Goal: Browse casually

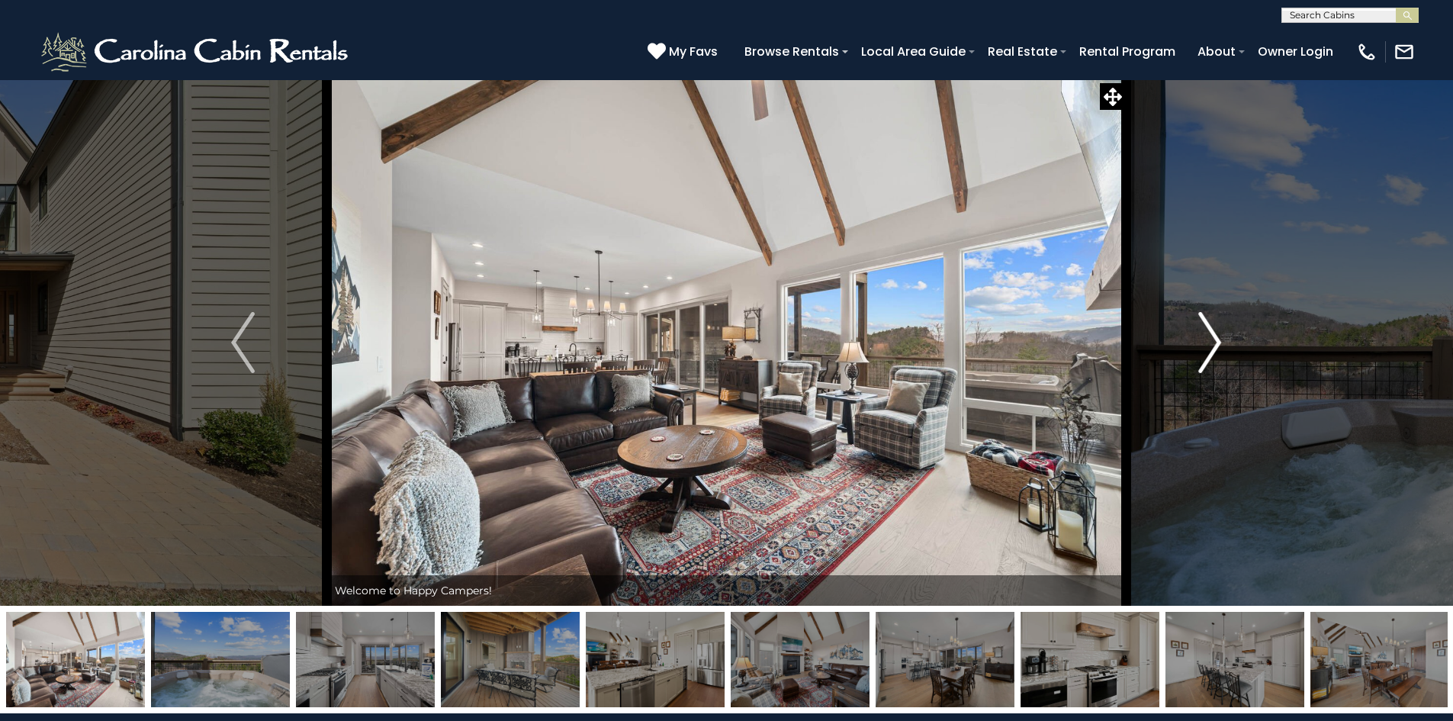
click at [1206, 342] on img "Next" at bounding box center [1209, 342] width 23 height 61
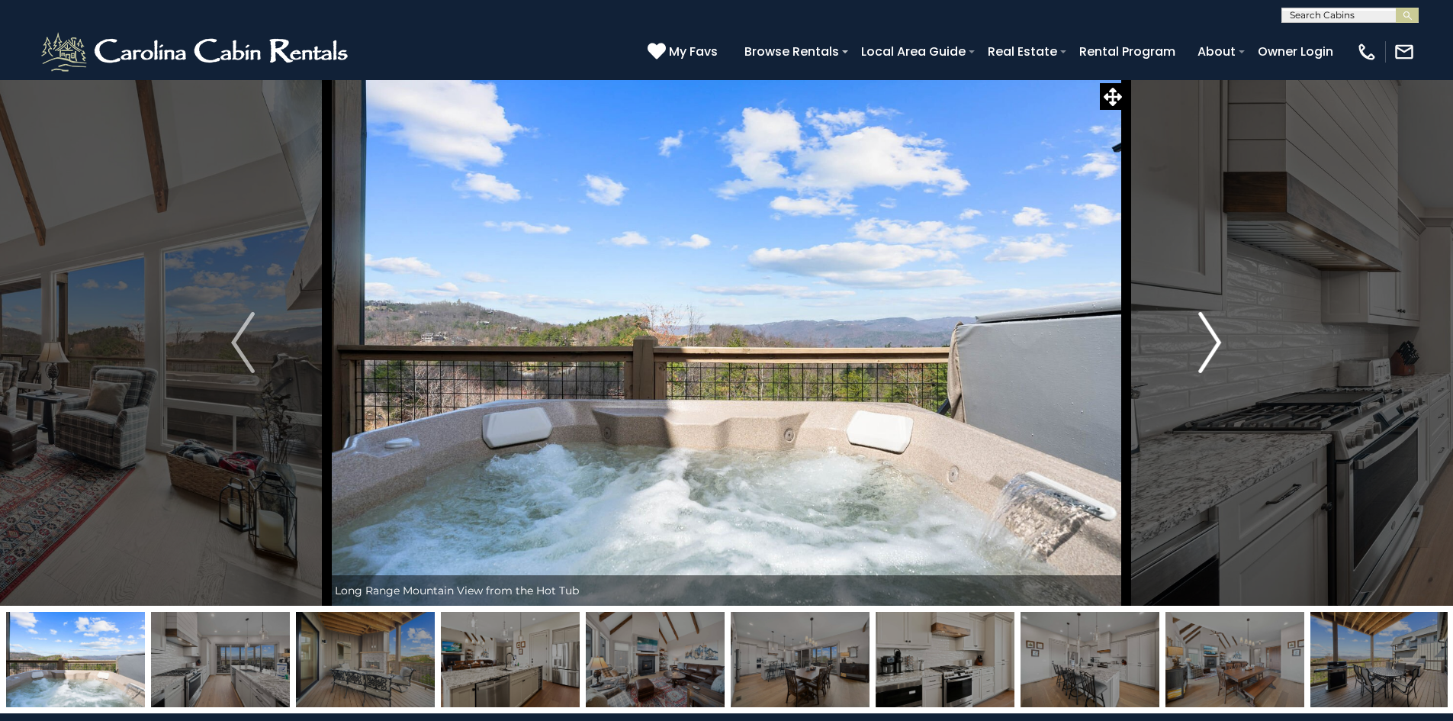
click at [1206, 342] on img "Next" at bounding box center [1209, 342] width 23 height 61
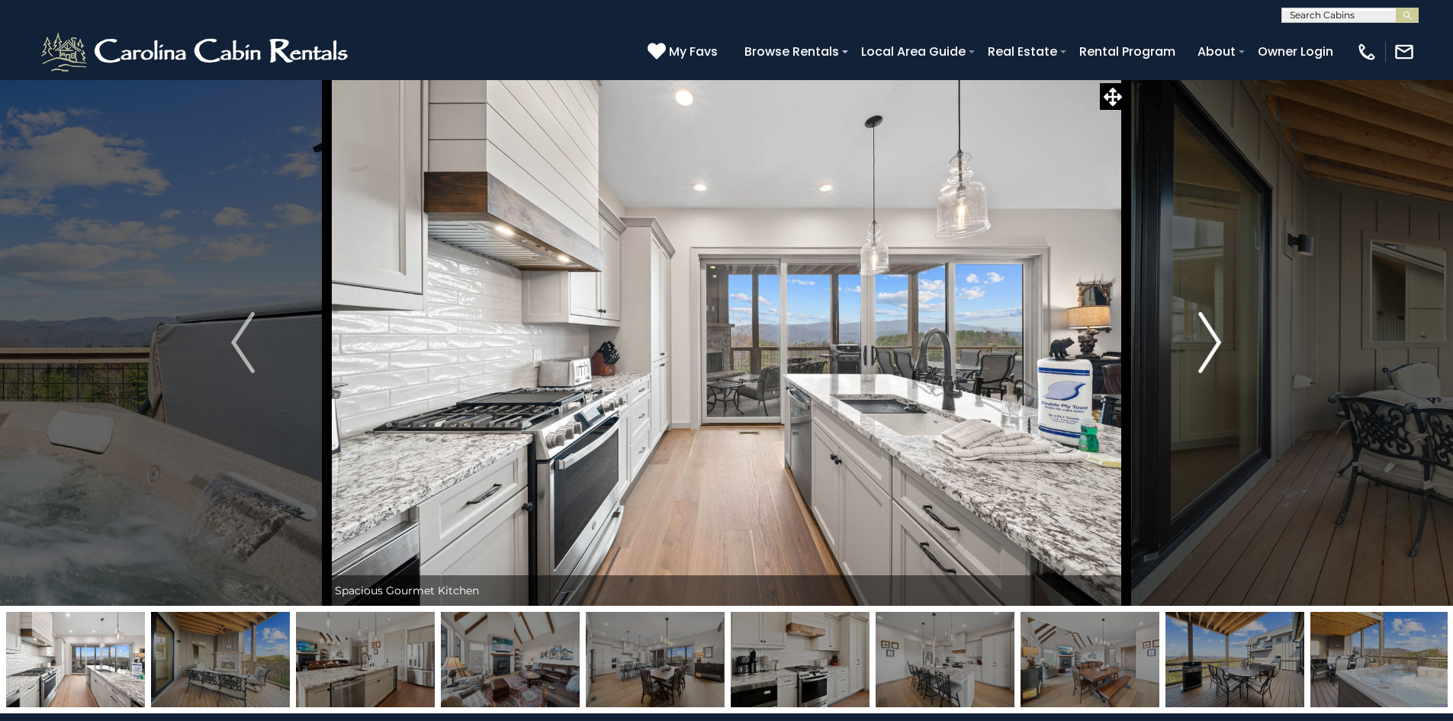
click at [1206, 342] on img "Next" at bounding box center [1209, 342] width 23 height 61
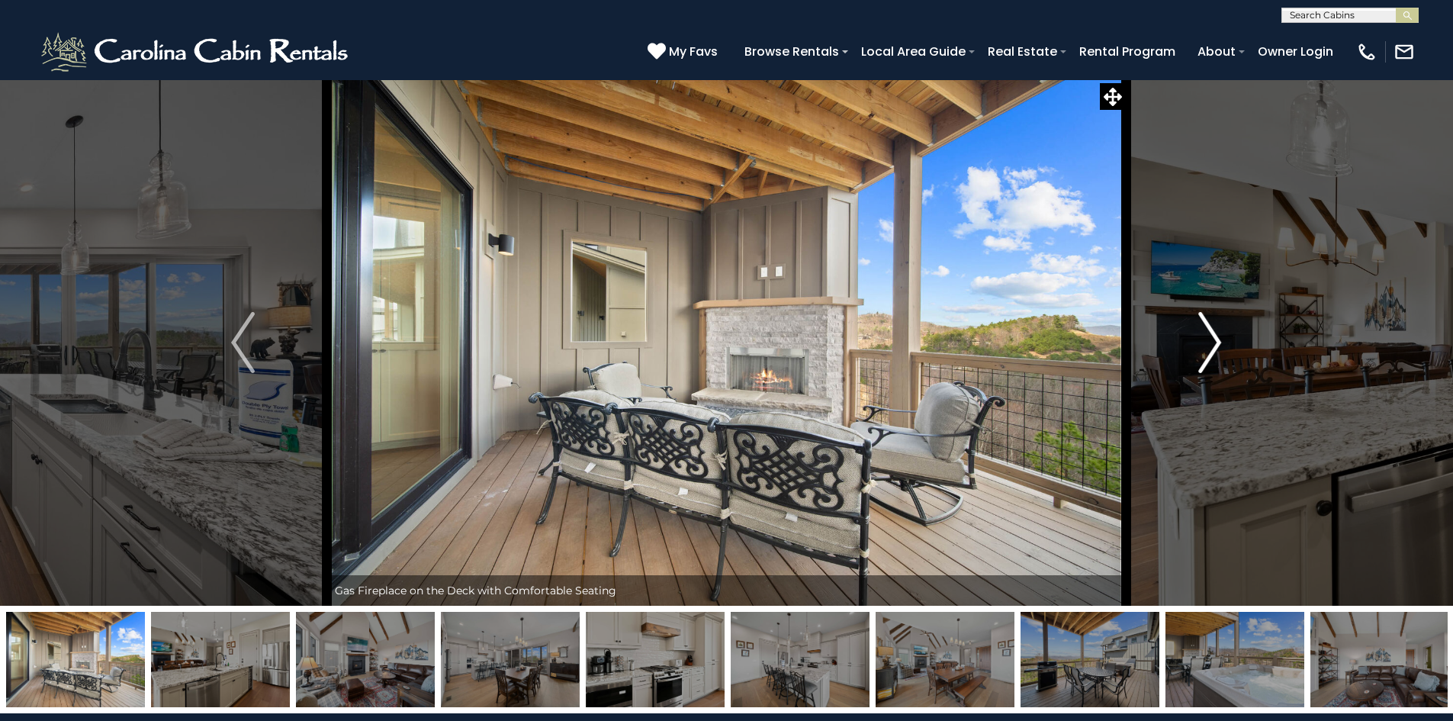
click at [1206, 342] on img "Next" at bounding box center [1209, 342] width 23 height 61
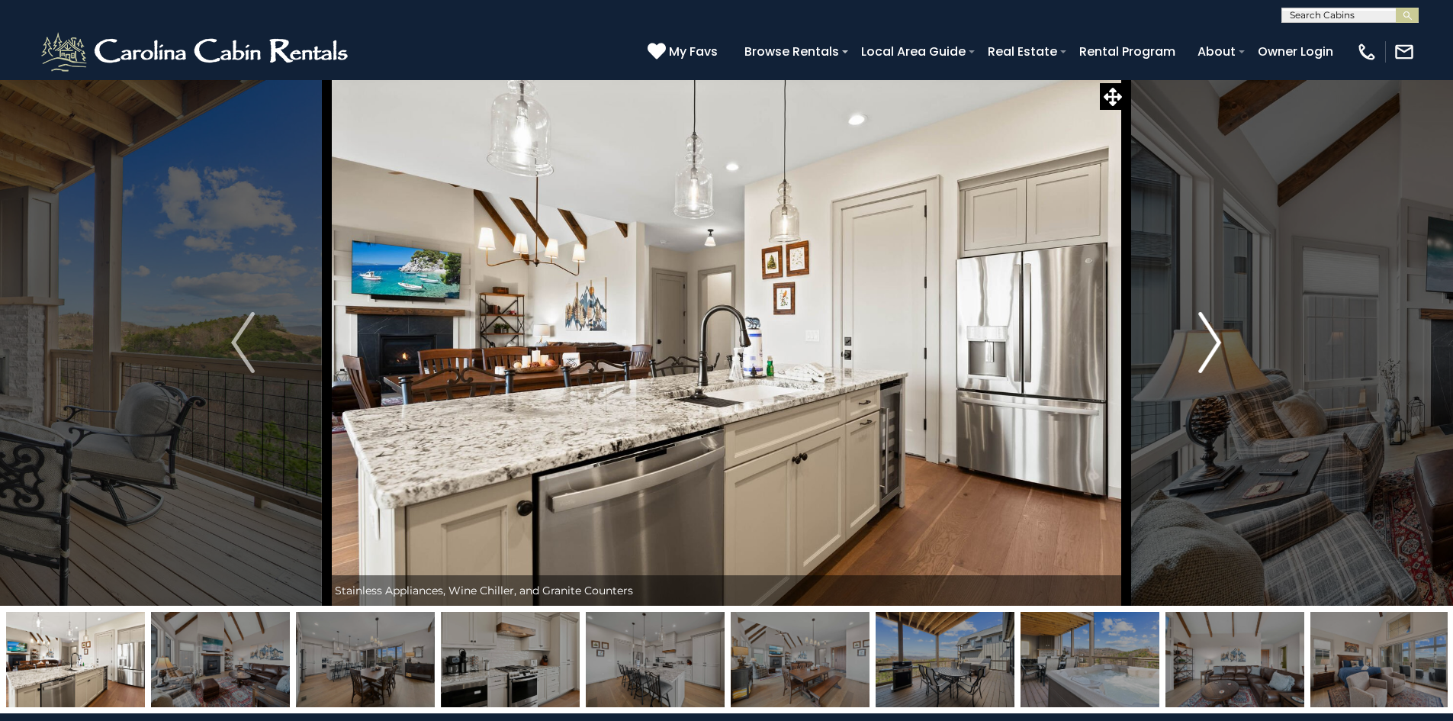
click at [1206, 342] on img "Next" at bounding box center [1209, 342] width 23 height 61
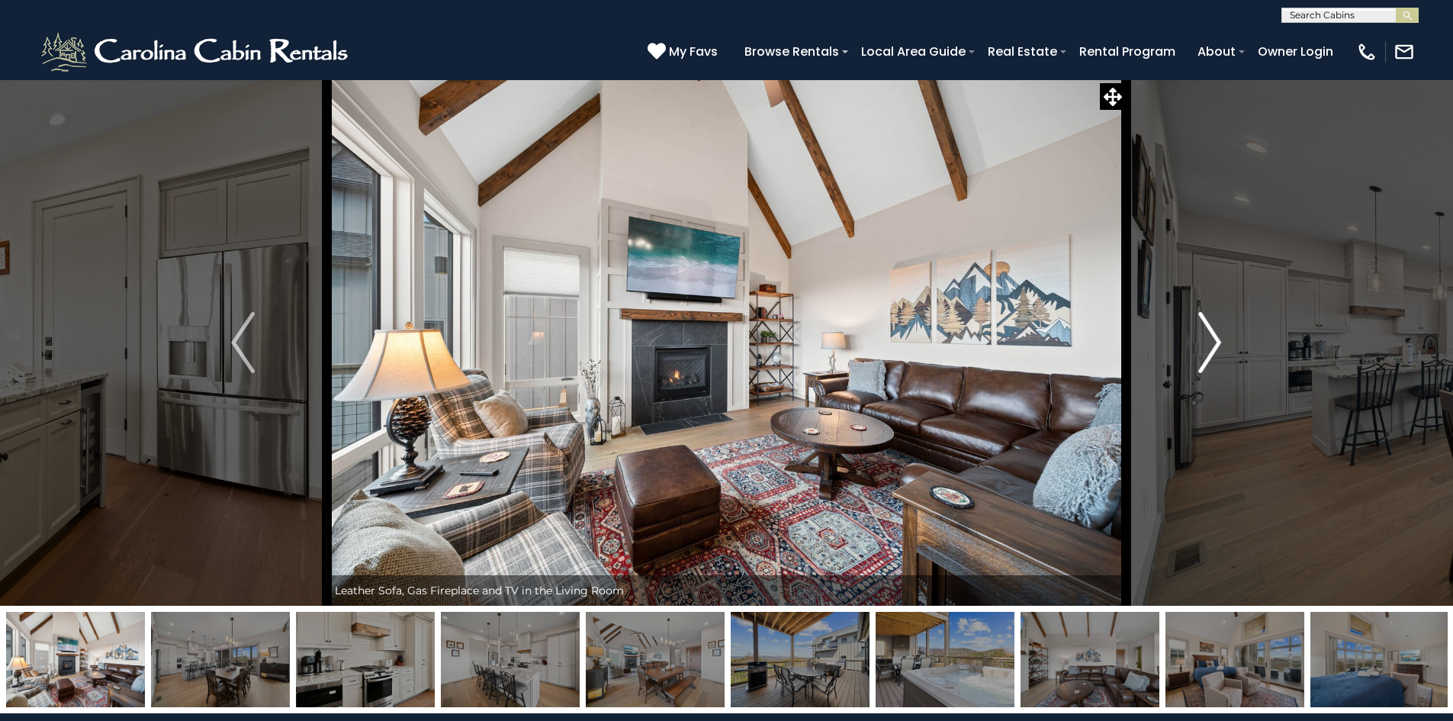
click at [1206, 342] on img "Next" at bounding box center [1209, 342] width 23 height 61
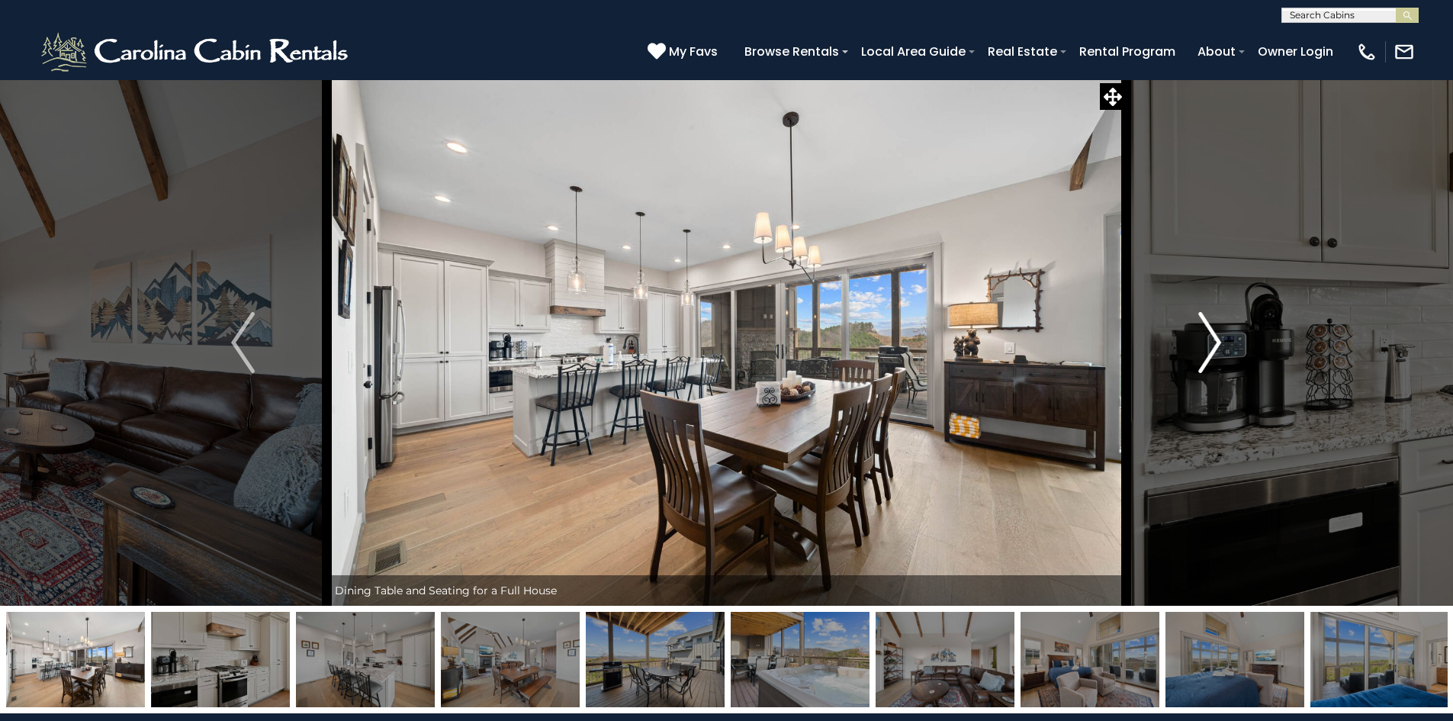
click at [1206, 342] on img "Next" at bounding box center [1209, 342] width 23 height 61
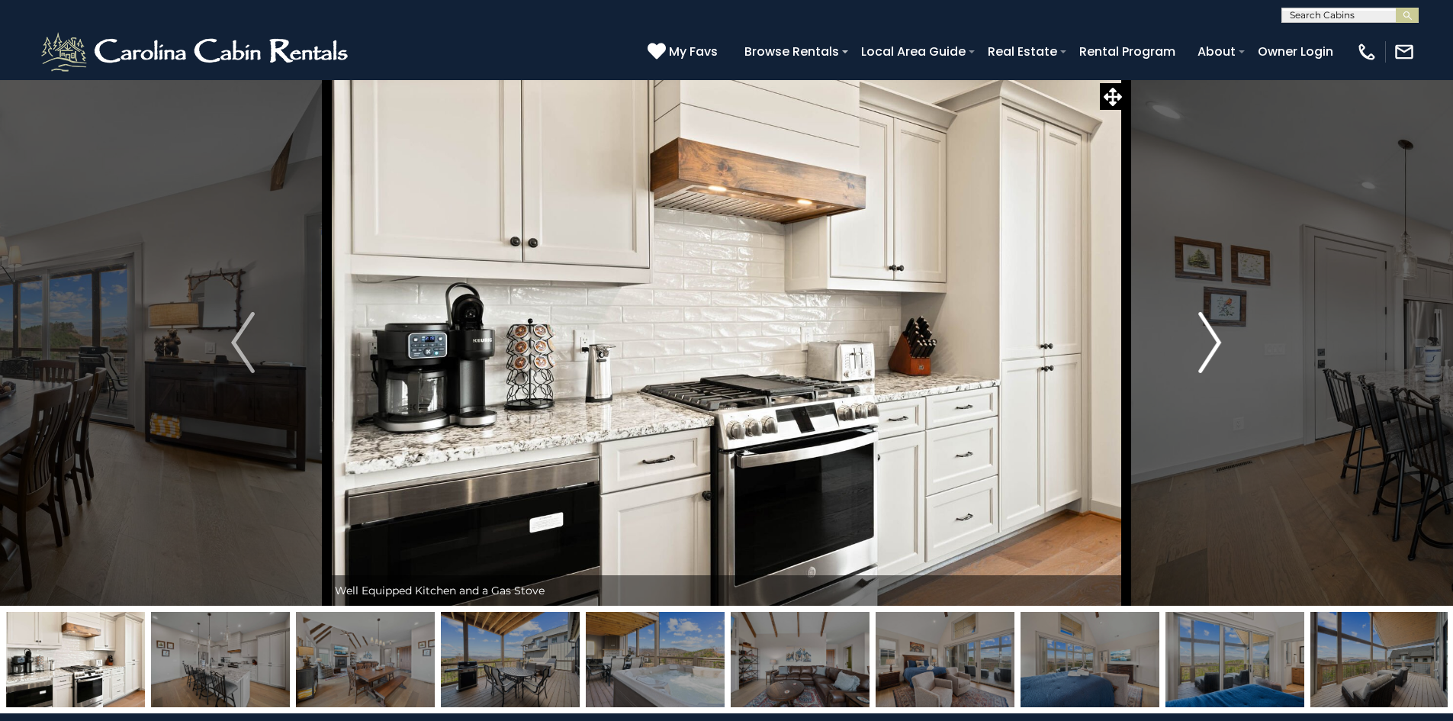
click at [1206, 342] on img "Next" at bounding box center [1209, 342] width 23 height 61
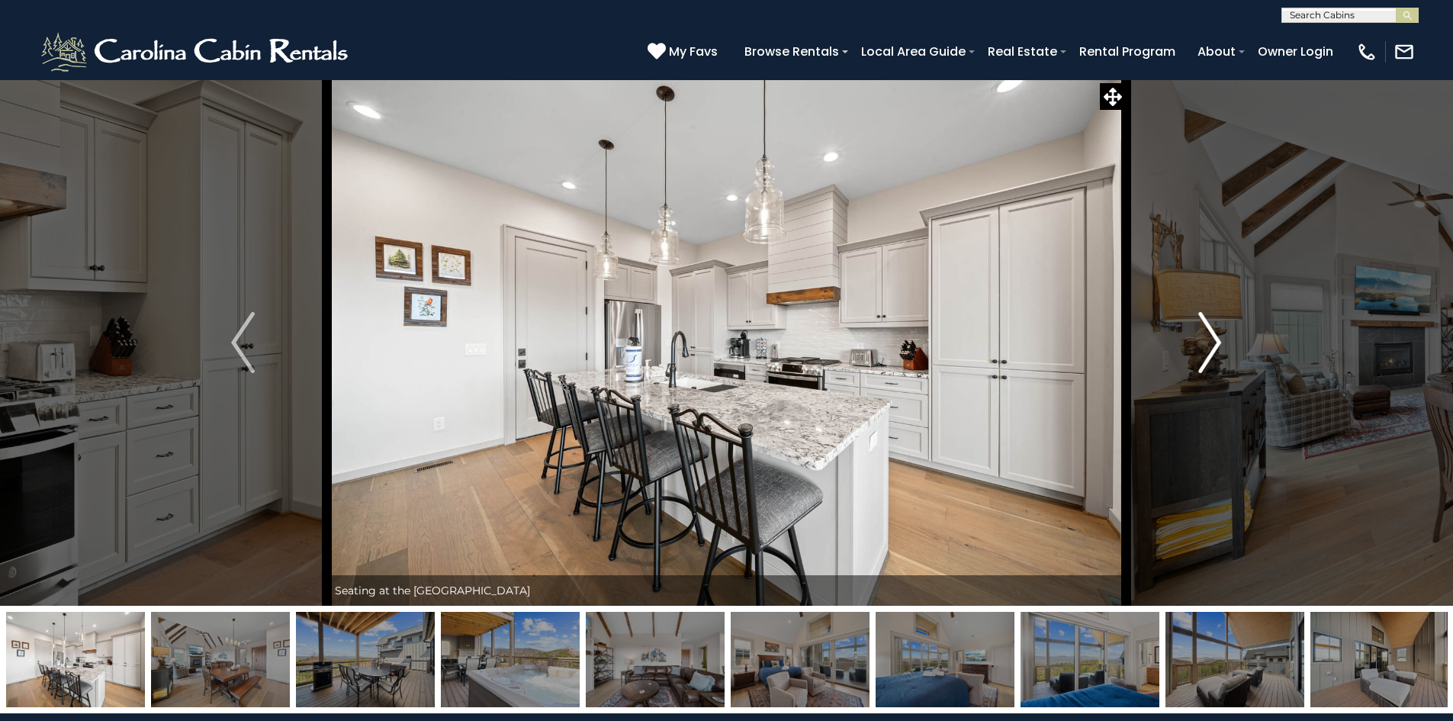
click at [1206, 342] on img "Next" at bounding box center [1209, 342] width 23 height 61
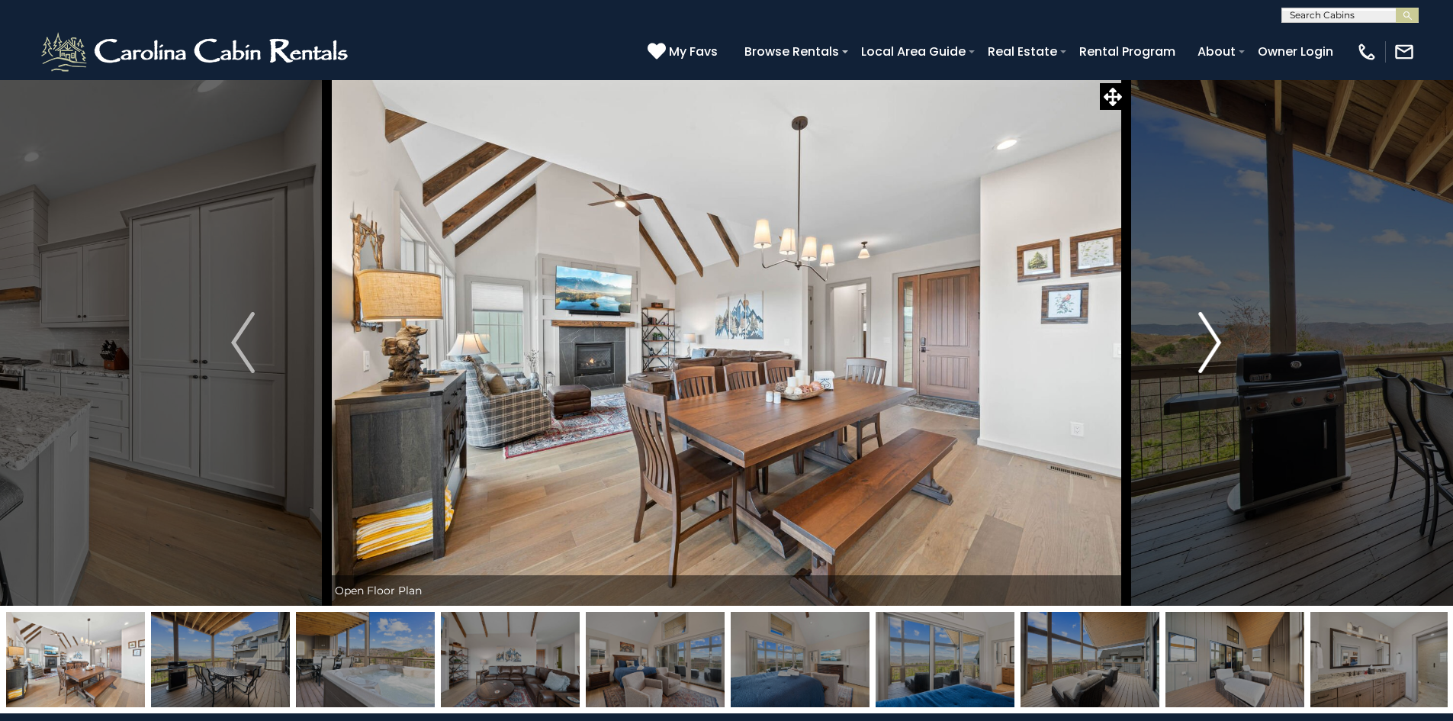
click at [1206, 342] on img "Next" at bounding box center [1209, 342] width 23 height 61
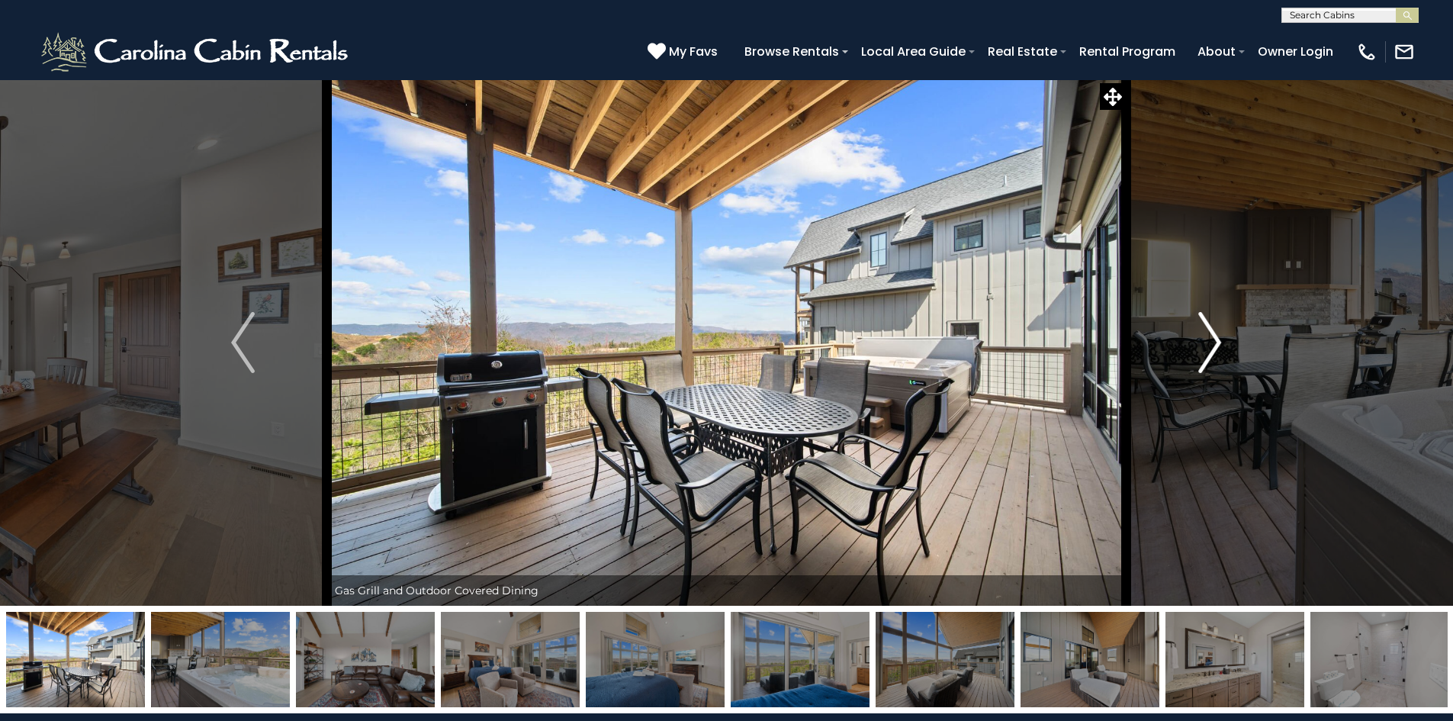
click at [1206, 342] on img "Next" at bounding box center [1209, 342] width 23 height 61
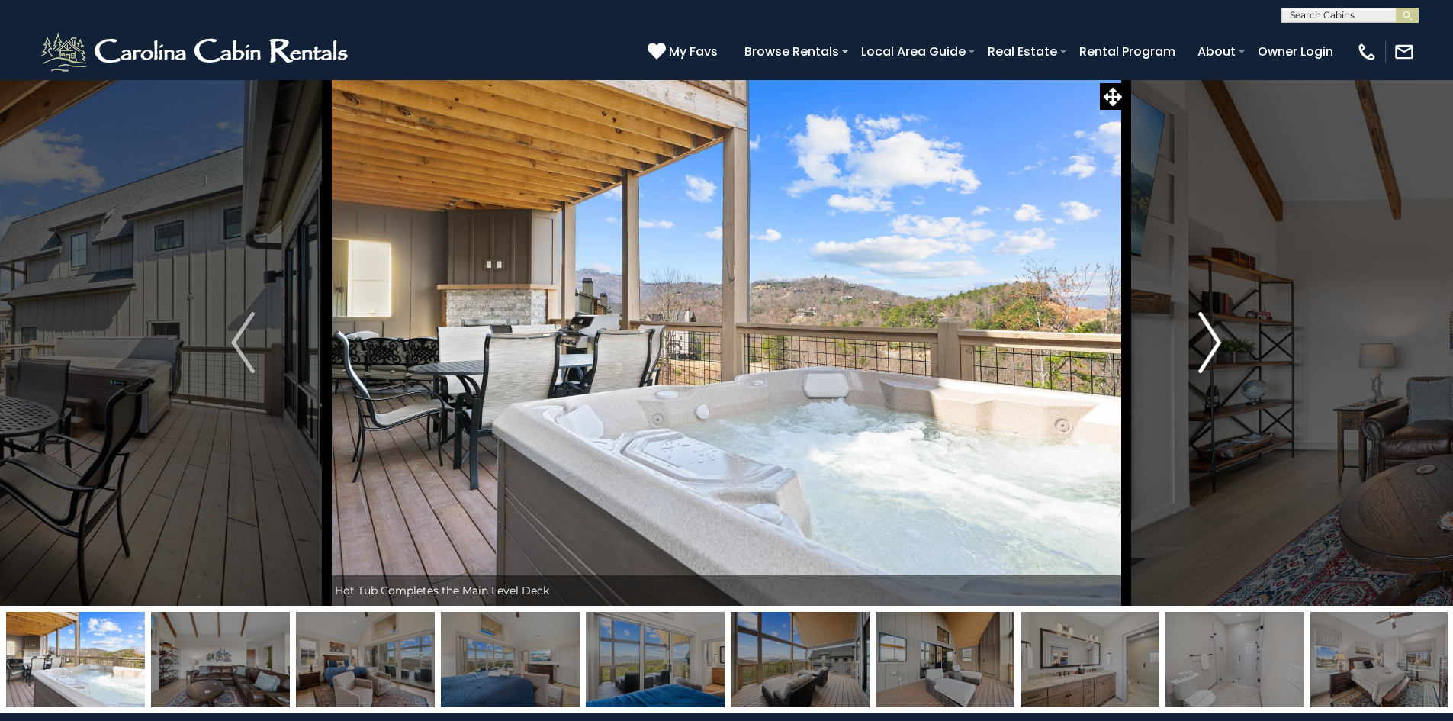
click at [1206, 342] on img "Next" at bounding box center [1209, 342] width 23 height 61
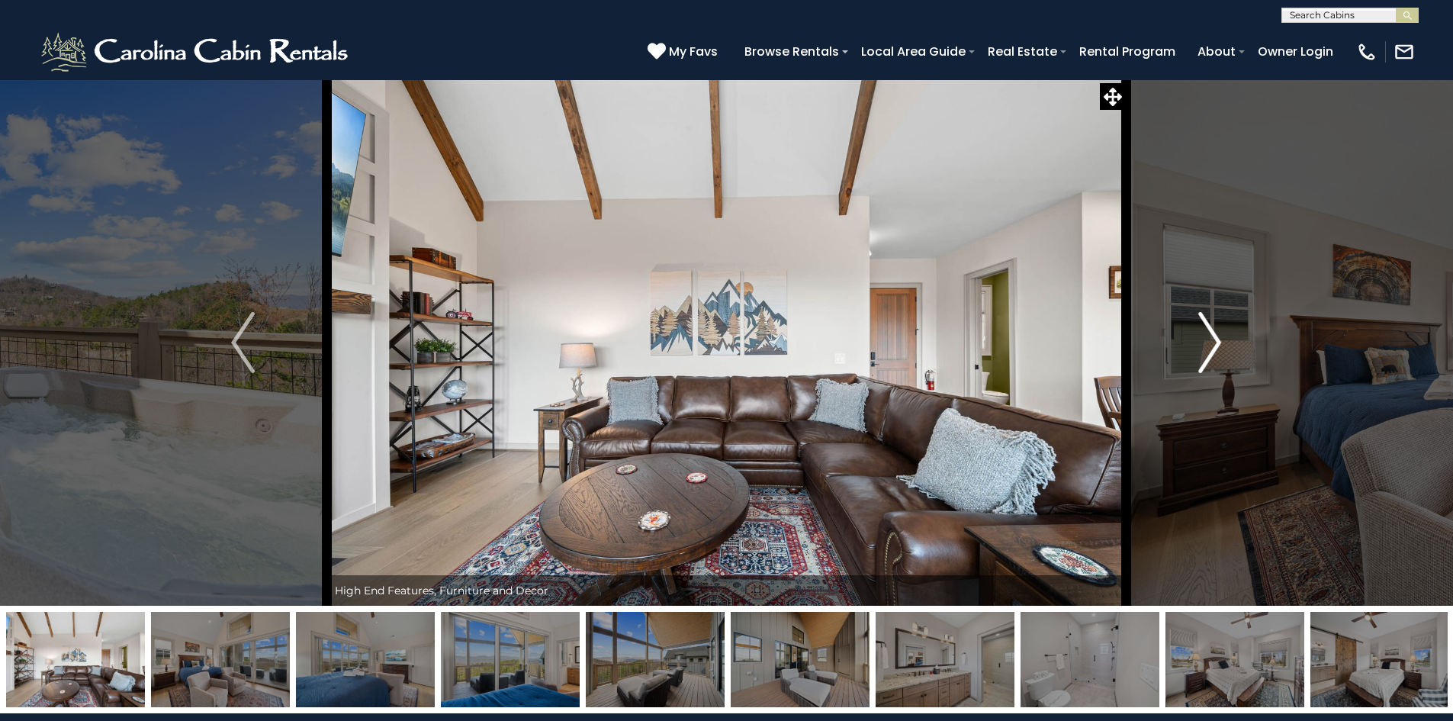
click at [1206, 342] on img "Next" at bounding box center [1209, 342] width 23 height 61
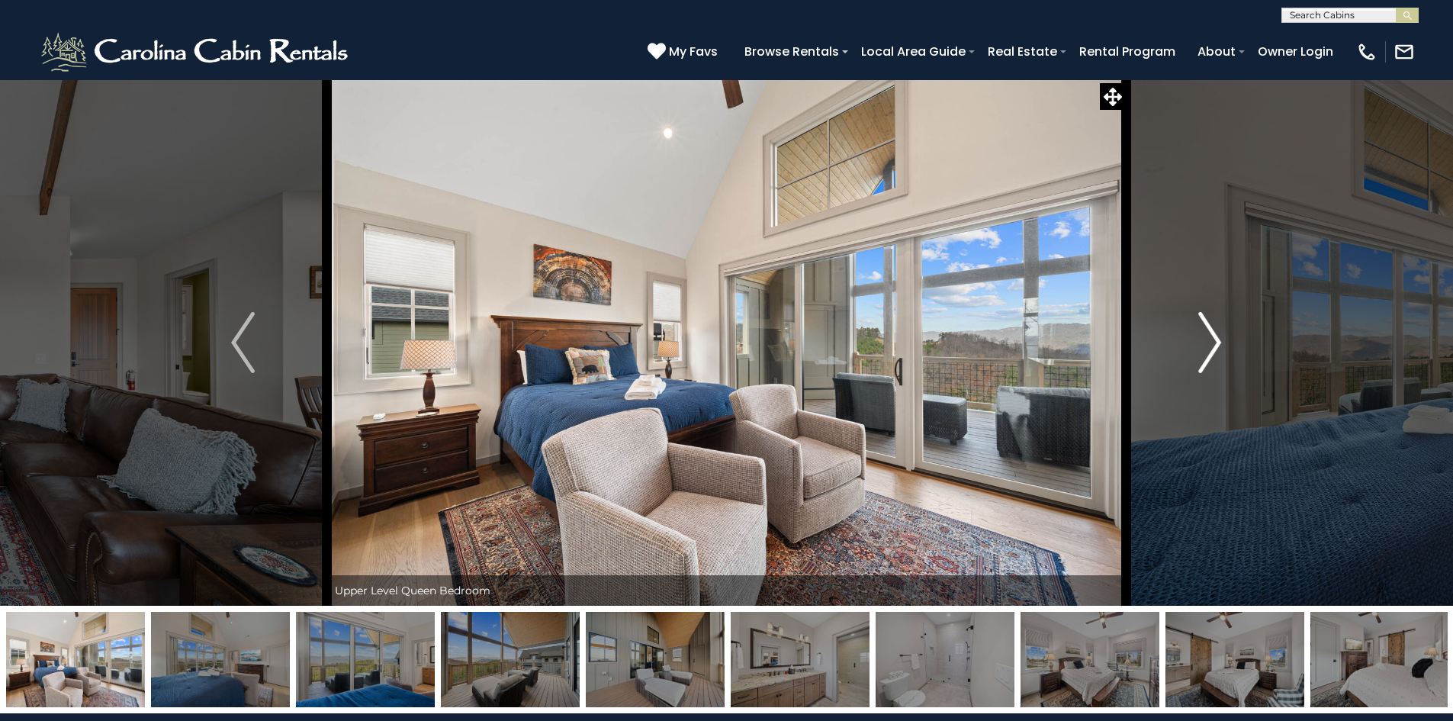
click at [1206, 342] on img "Next" at bounding box center [1209, 342] width 23 height 61
